Goal: Transaction & Acquisition: Register for event/course

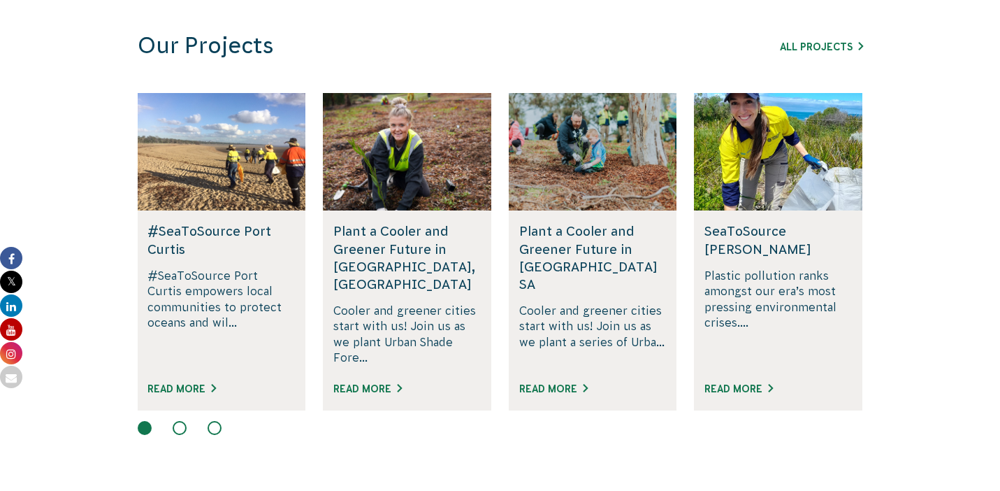
scroll to position [866, 0]
click at [836, 47] on link "All Projects" at bounding box center [821, 46] width 83 height 11
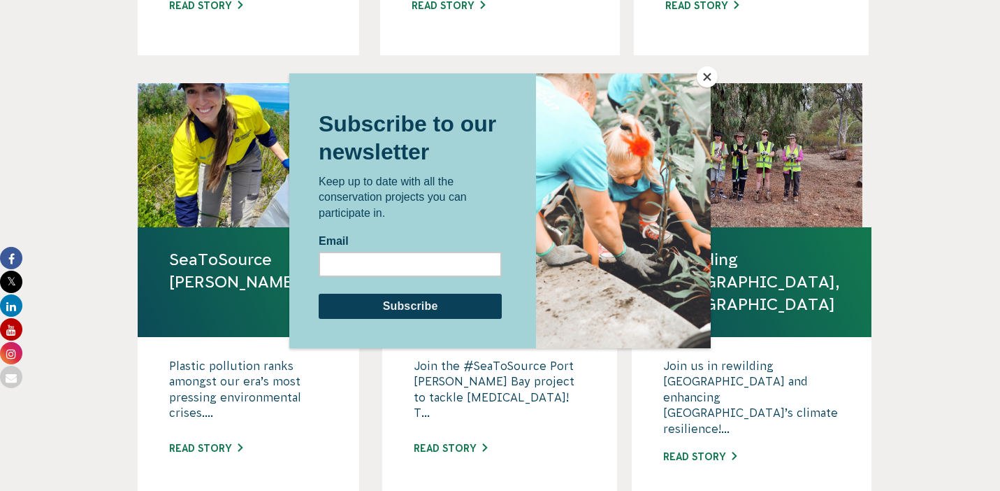
scroll to position [820, 0]
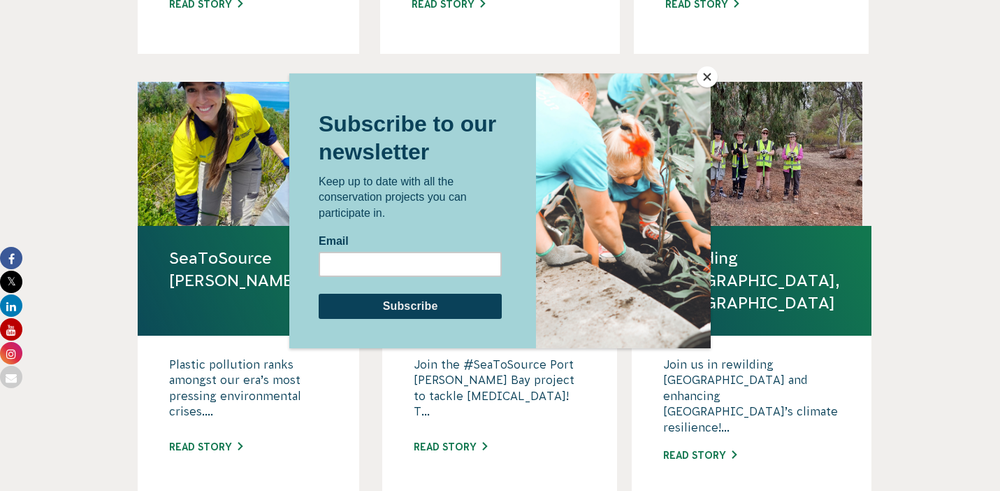
click at [707, 78] on button "Close" at bounding box center [707, 76] width 21 height 21
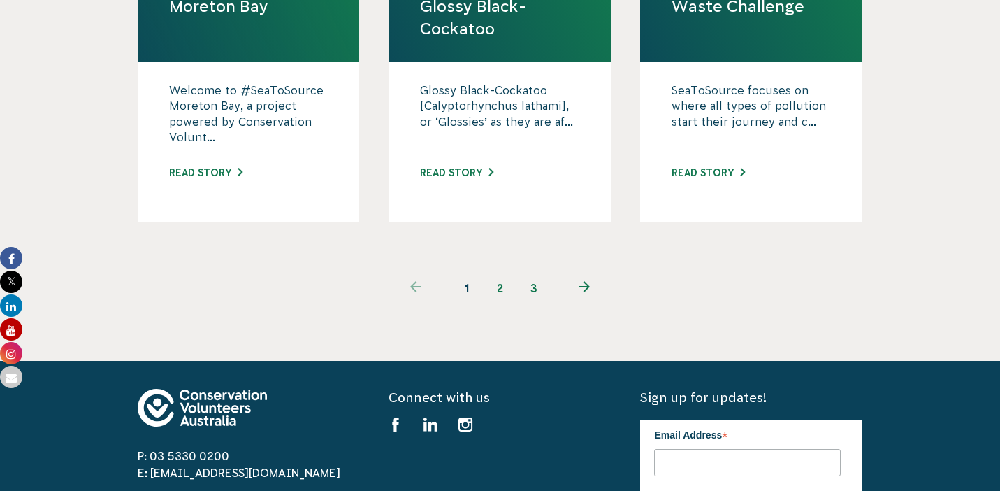
scroll to position [1412, 0]
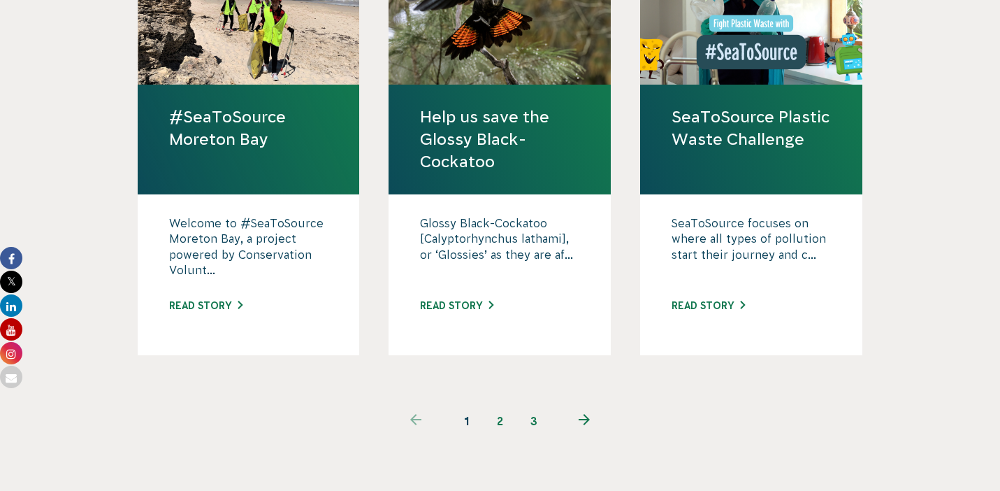
click at [499, 404] on link "2" at bounding box center [501, 421] width 34 height 34
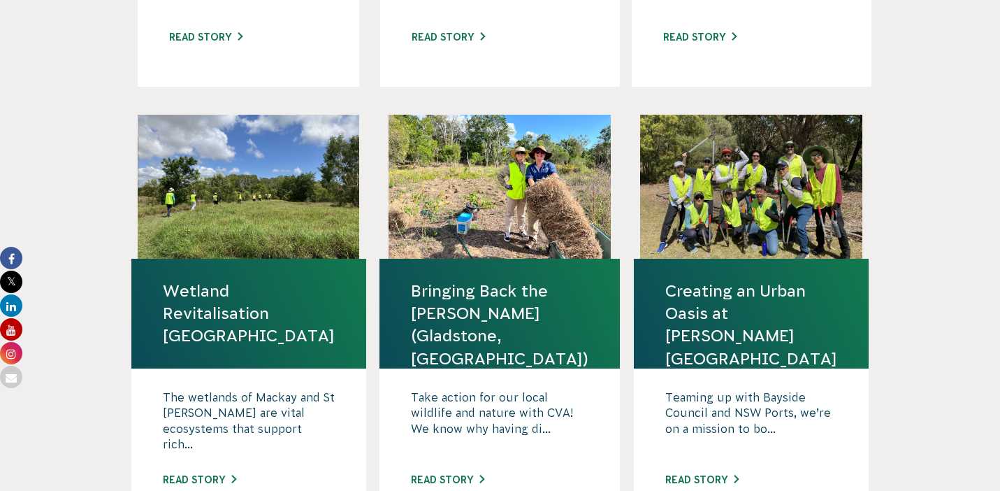
scroll to position [1262, 0]
